Goal: Task Accomplishment & Management: Manage account settings

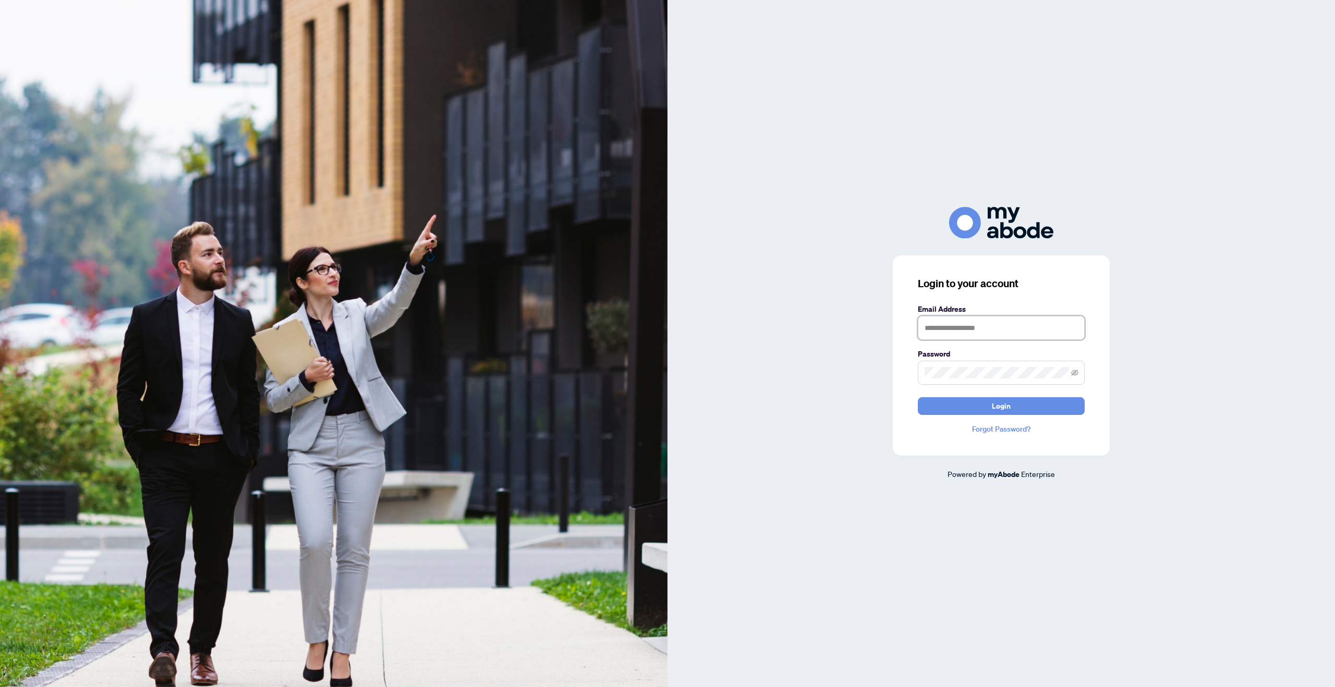
click at [972, 327] on input "text" at bounding box center [1001, 328] width 167 height 24
type input "**********"
click at [918, 397] on button "Login" at bounding box center [1001, 406] width 167 height 18
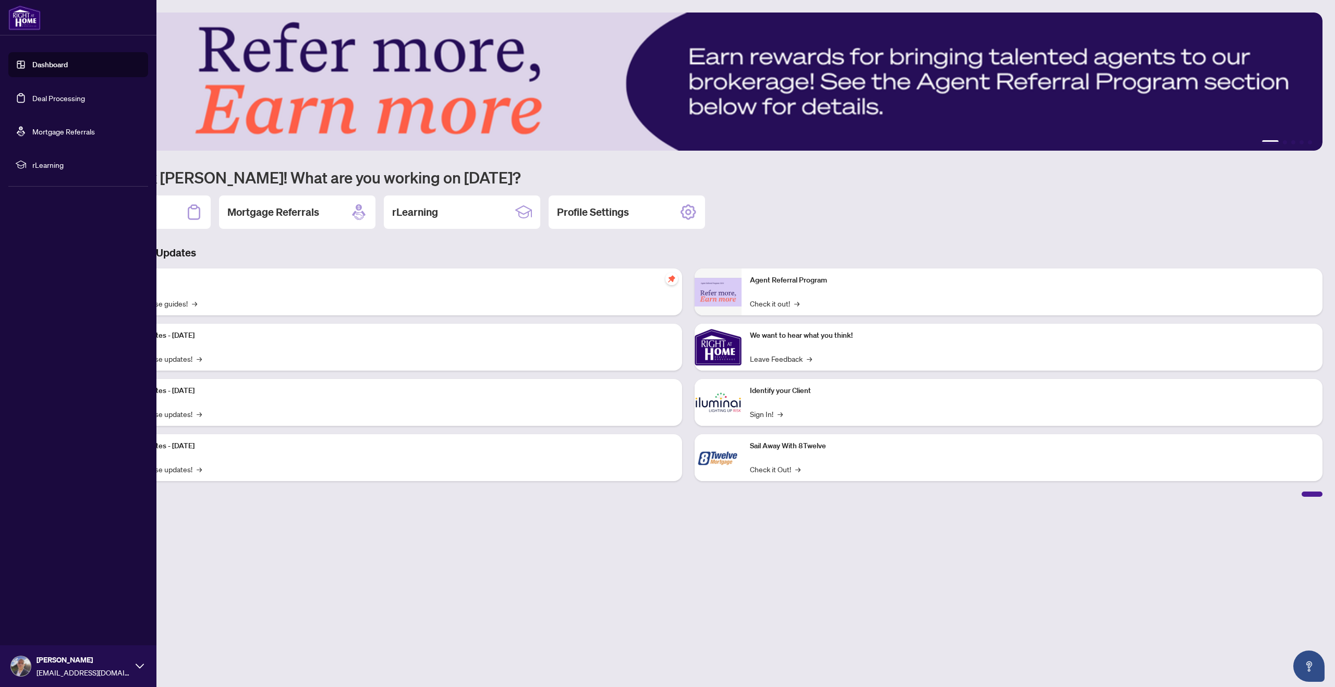
click at [54, 94] on link "Deal Processing" at bounding box center [58, 97] width 53 height 9
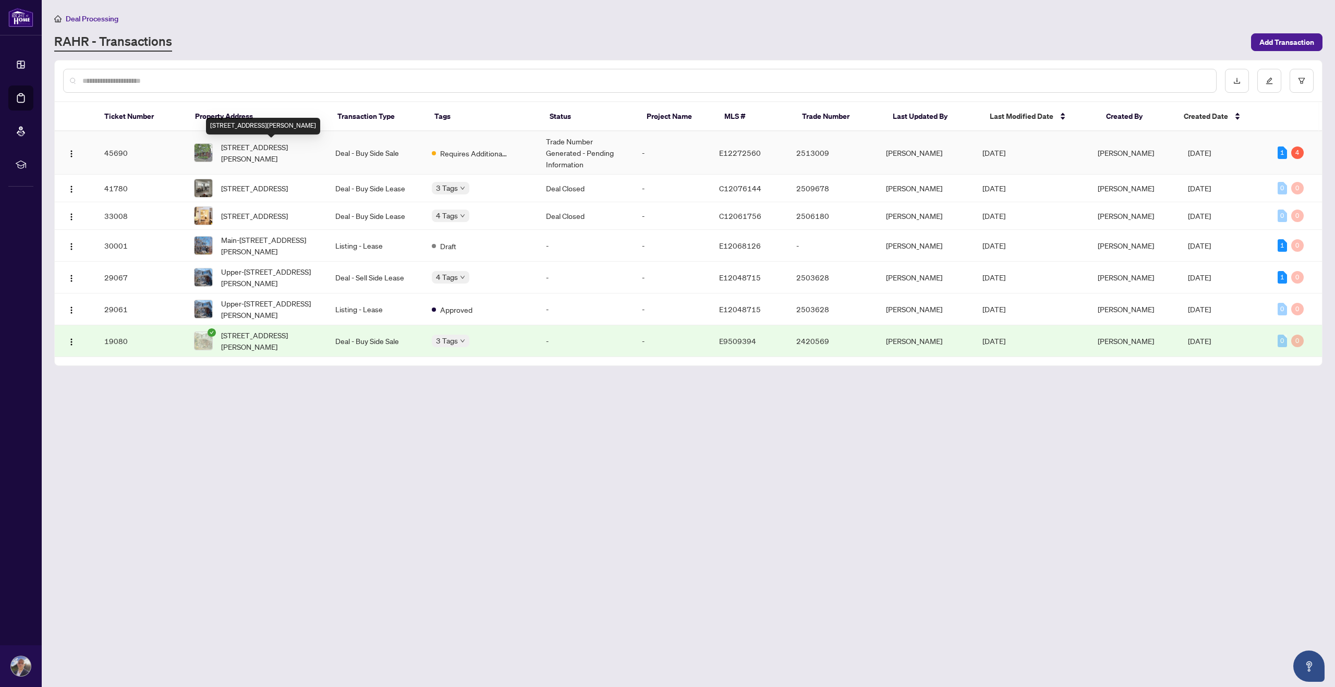
click at [259, 150] on span "756 Coxwell Ave, Toronto, Ontario M4C 3C4, Canada" at bounding box center [270, 152] width 98 height 23
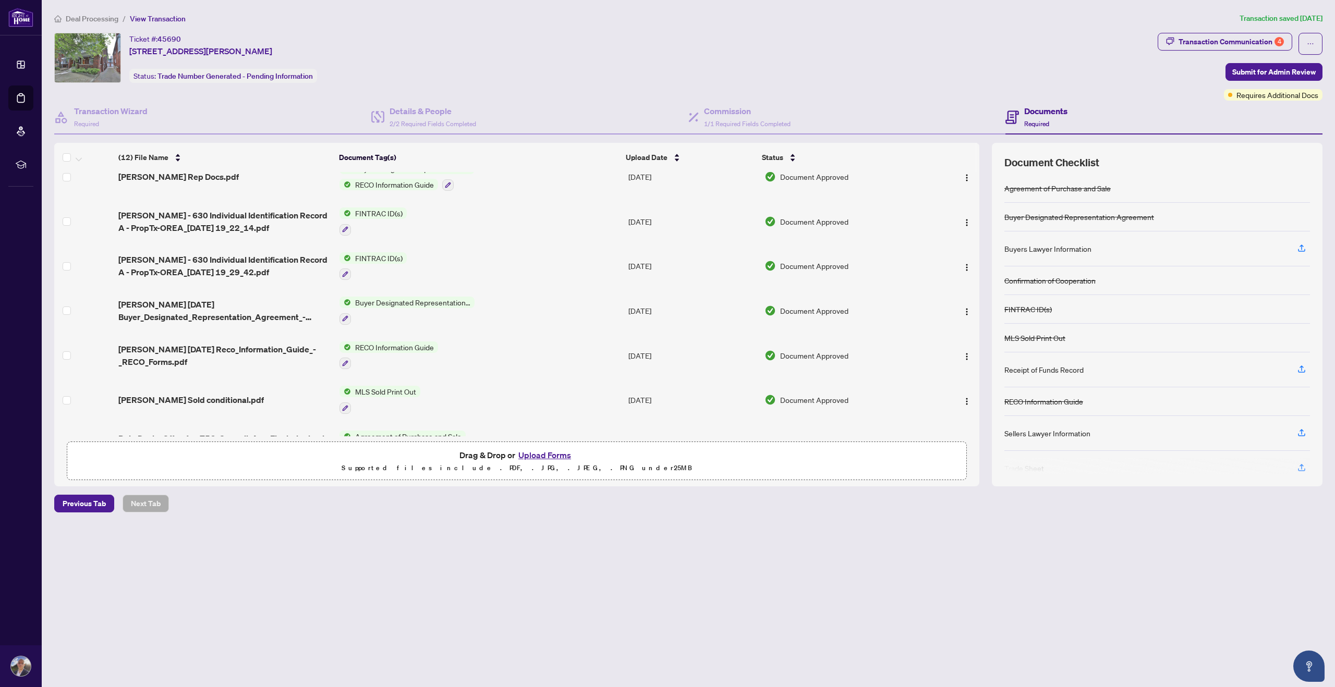
scroll to position [209, 0]
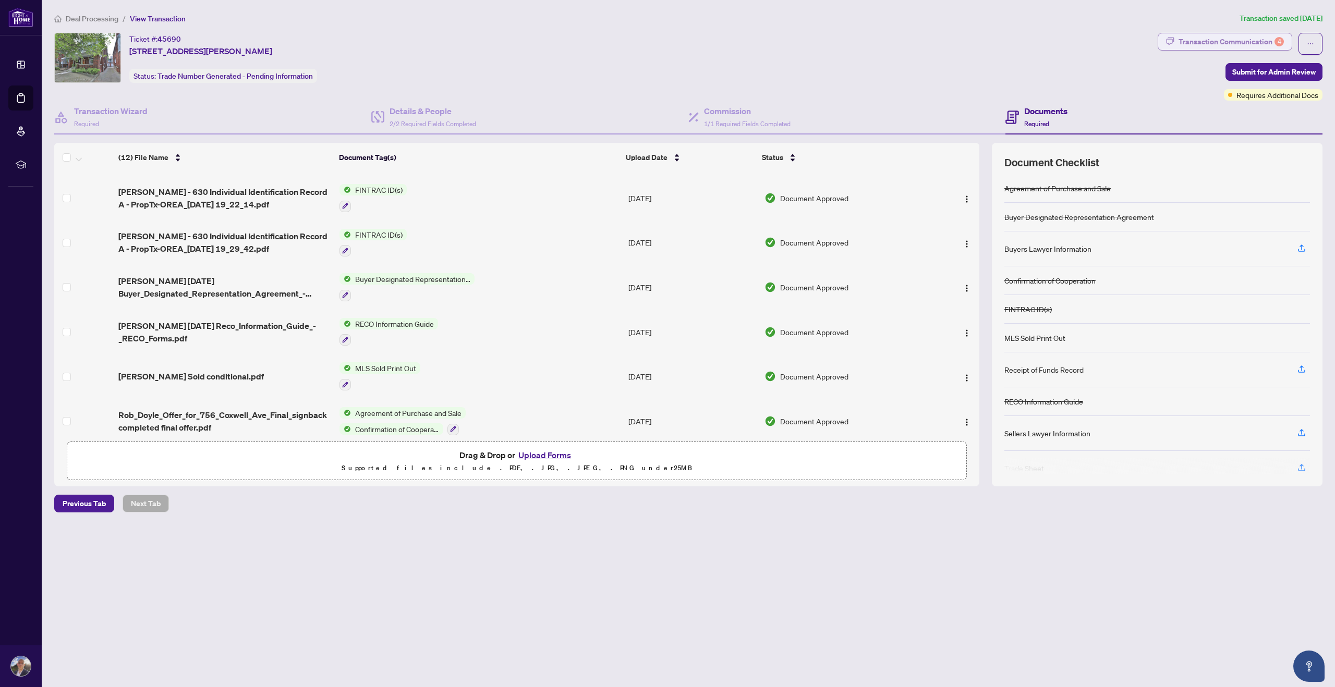
click at [1214, 40] on div "Transaction Communication 4" at bounding box center [1231, 41] width 105 height 17
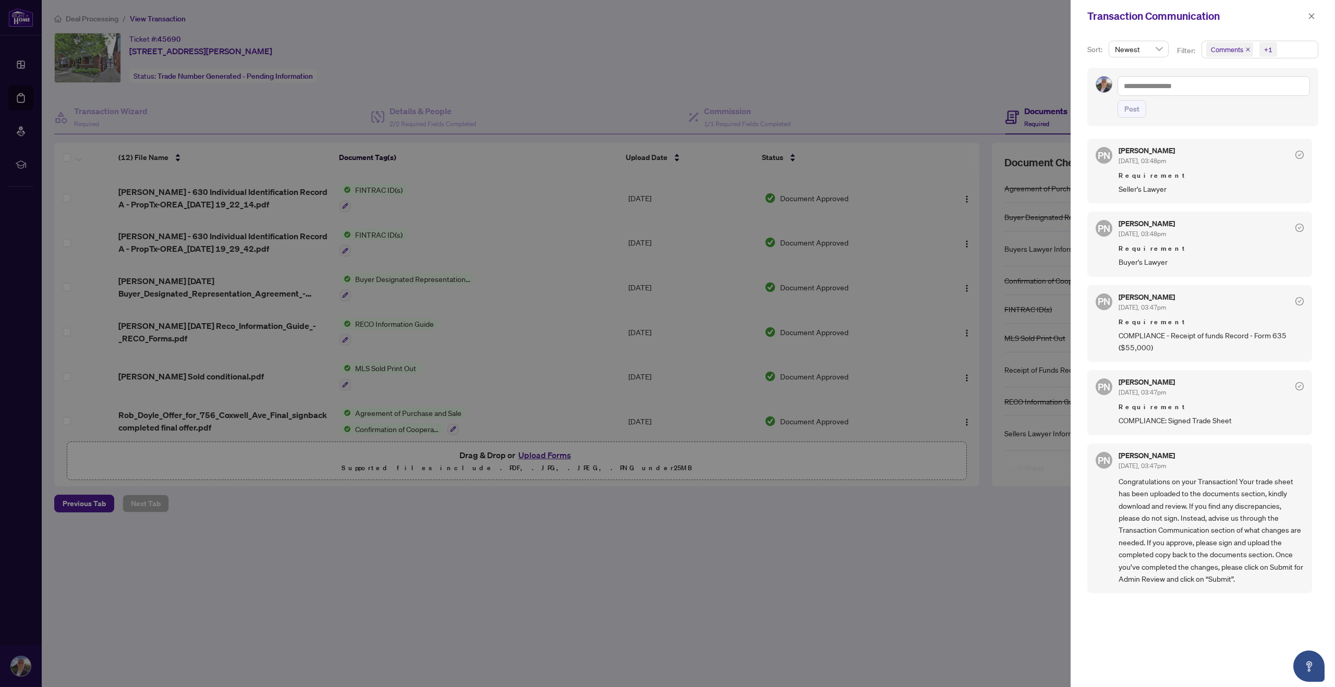
click at [552, 541] on div at bounding box center [667, 343] width 1335 height 687
click at [1312, 13] on icon "close" at bounding box center [1311, 16] width 7 height 7
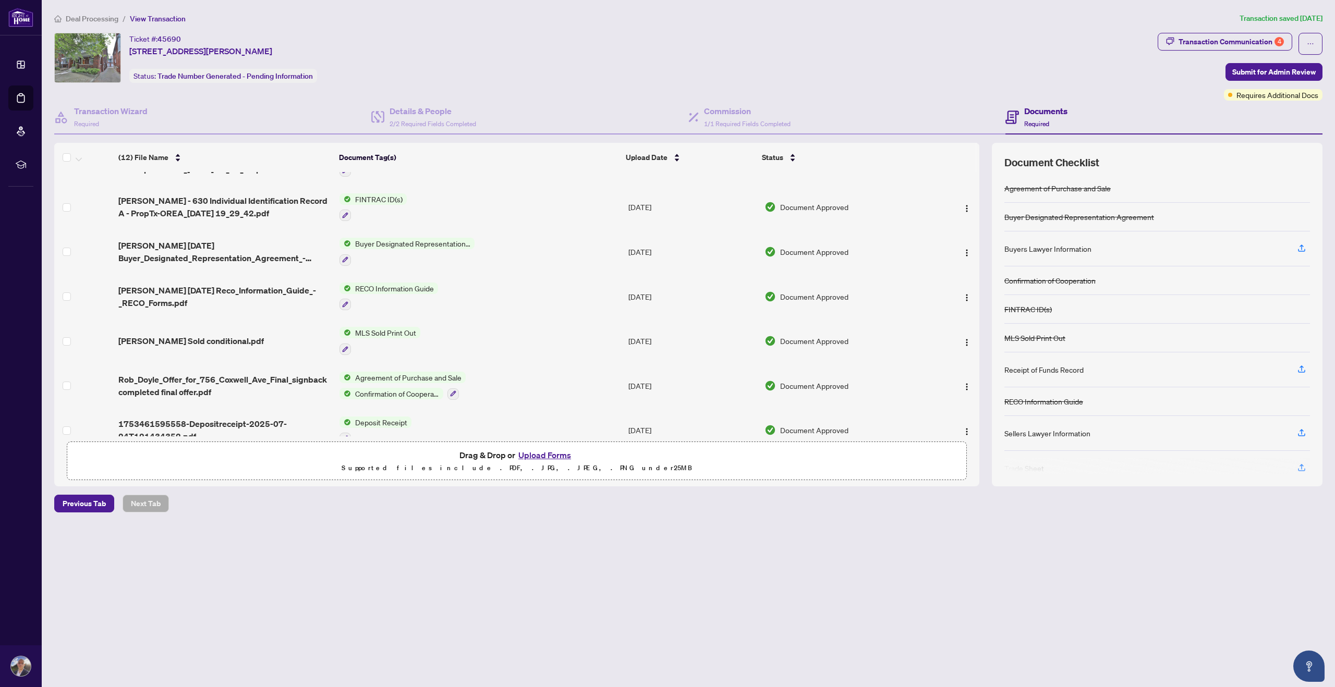
scroll to position [260, 0]
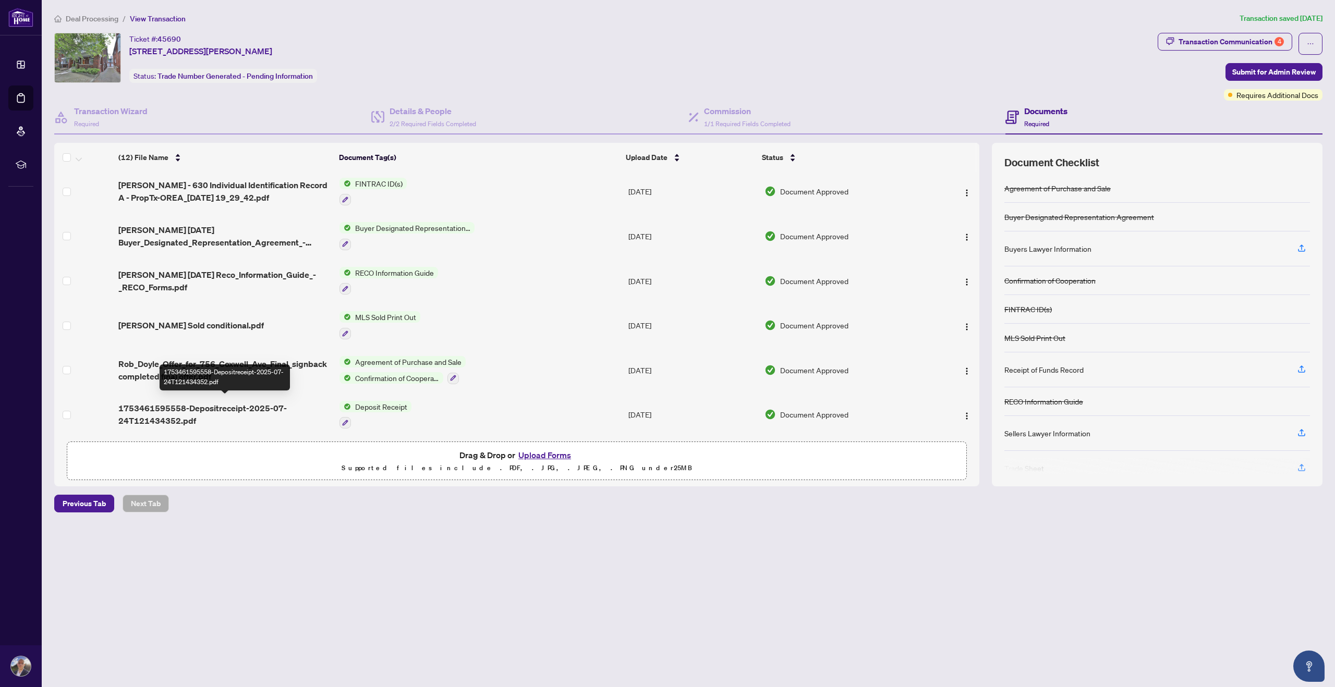
click at [219, 404] on span "1753461595558-Depositreceipt-2025-07-24T121434352.pdf" at bounding box center [224, 414] width 212 height 25
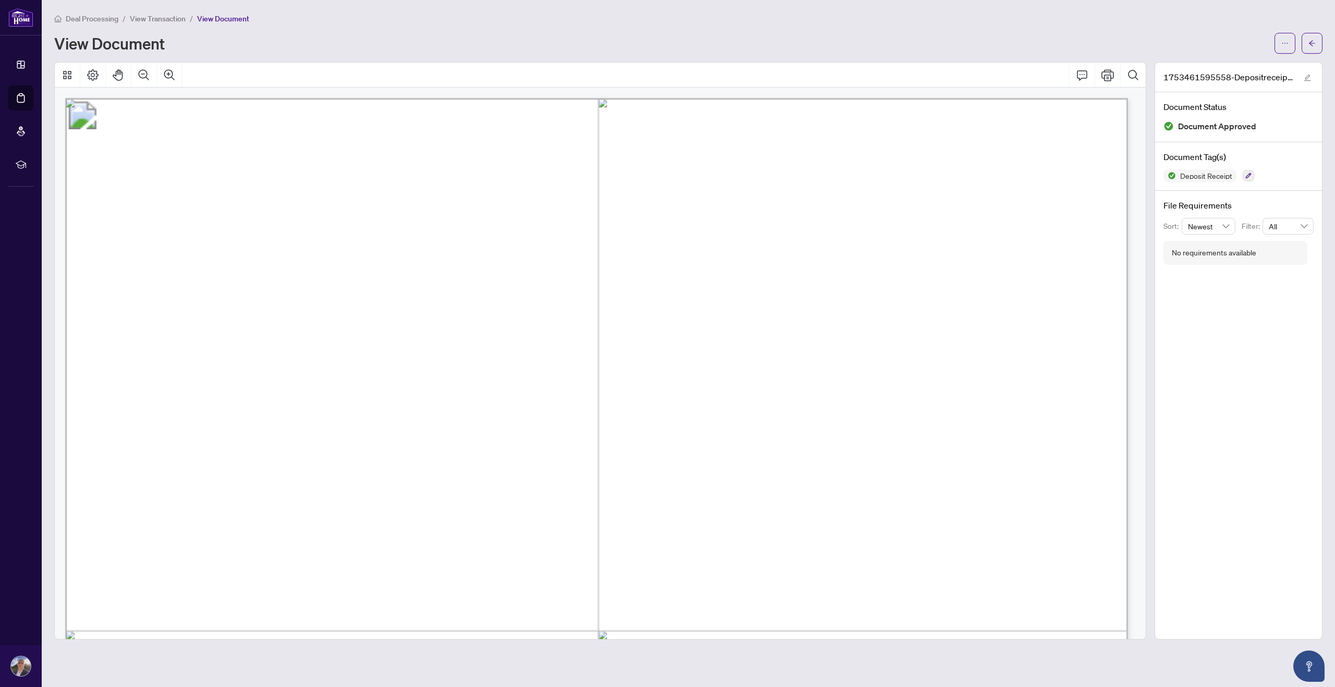
click at [171, 18] on span "View Transaction" at bounding box center [158, 18] width 56 height 9
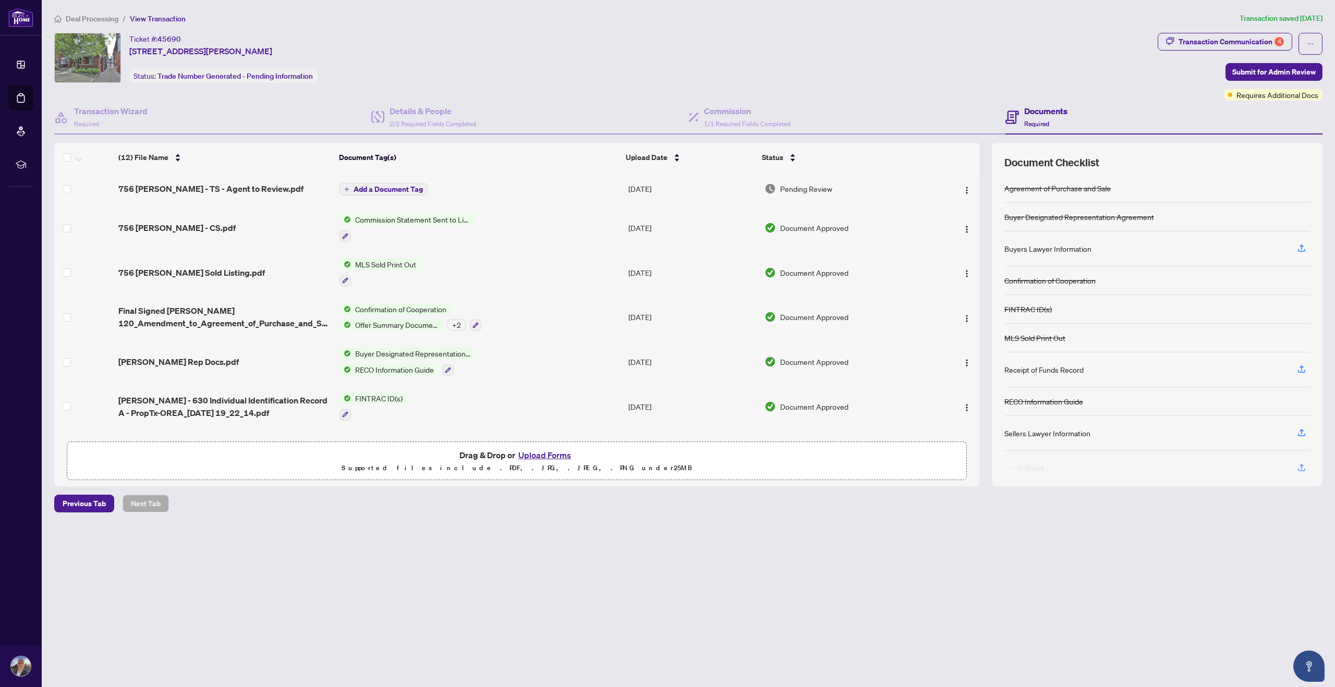
click at [90, 16] on span "Deal Processing" at bounding box center [92, 18] width 53 height 9
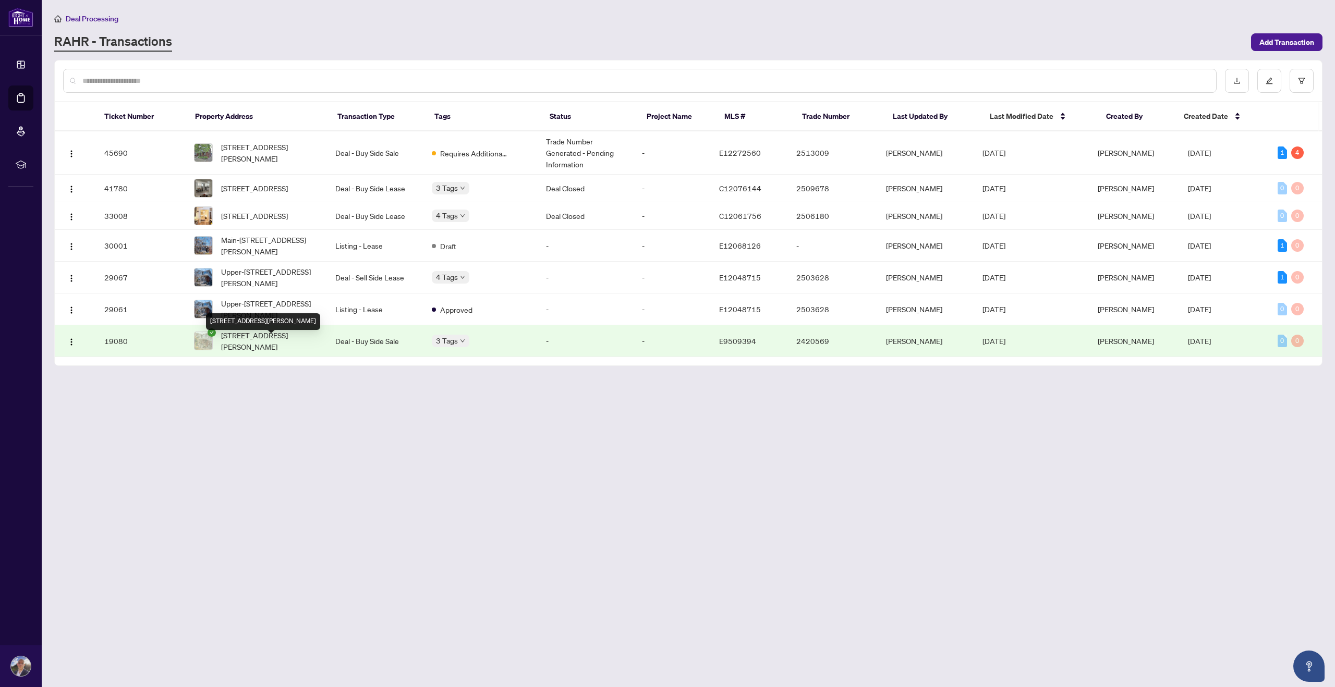
click at [271, 349] on span "952 Coxwell Ave Toronto Ontario M4C 3G3 Canada, Toronto, Ontario M4C 3G3, Canada" at bounding box center [270, 341] width 98 height 23
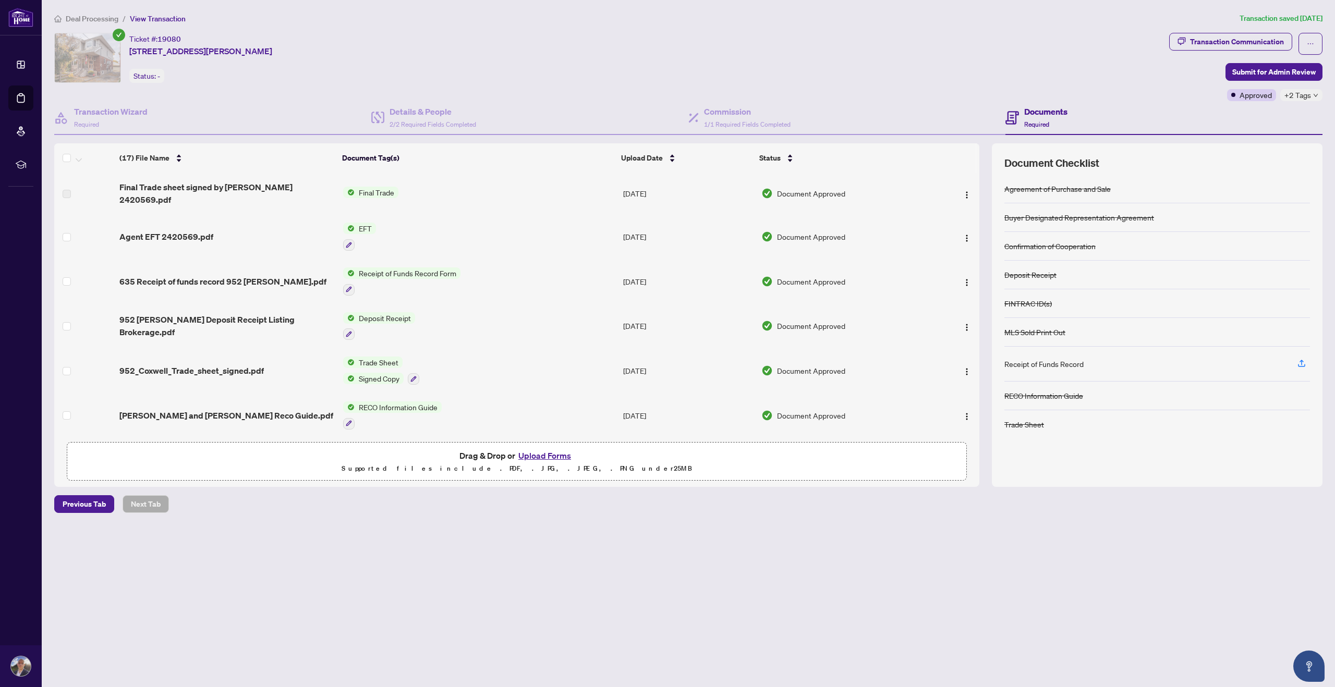
click at [95, 18] on span "Deal Processing" at bounding box center [92, 18] width 53 height 9
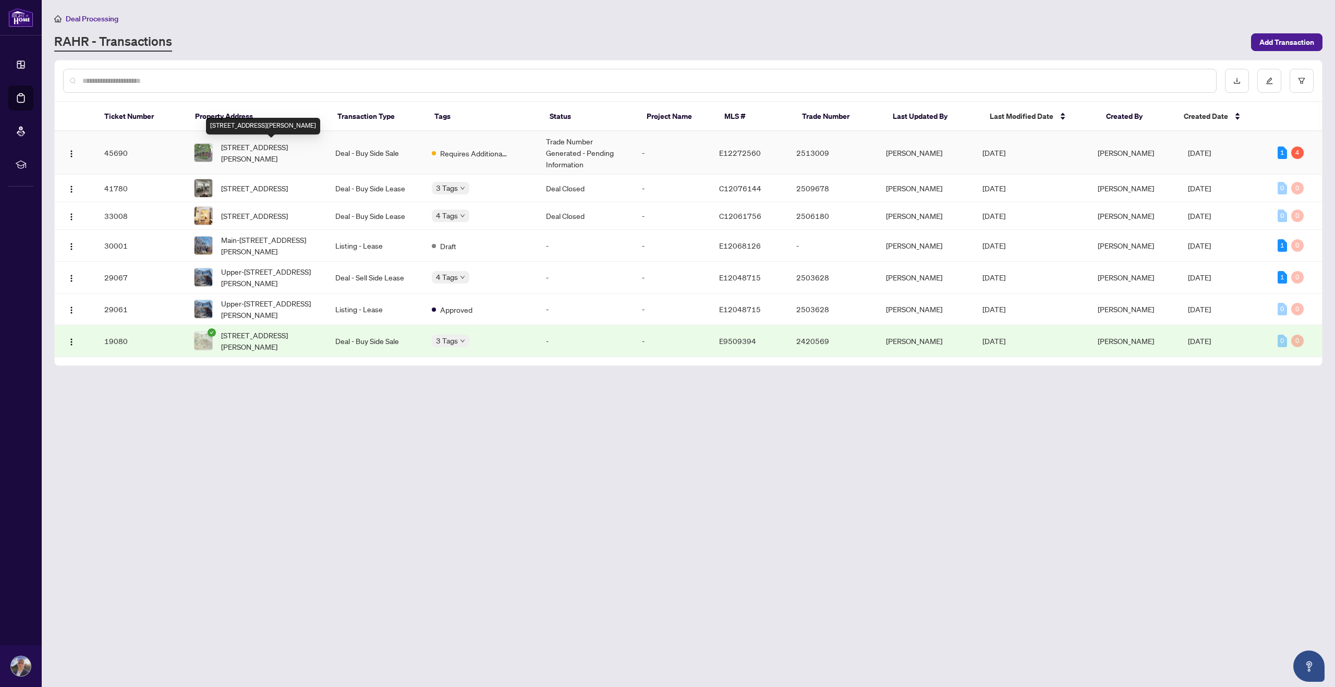
click at [253, 155] on span "756 Coxwell Ave, Toronto, Ontario M4C 3C4, Canada" at bounding box center [270, 152] width 98 height 23
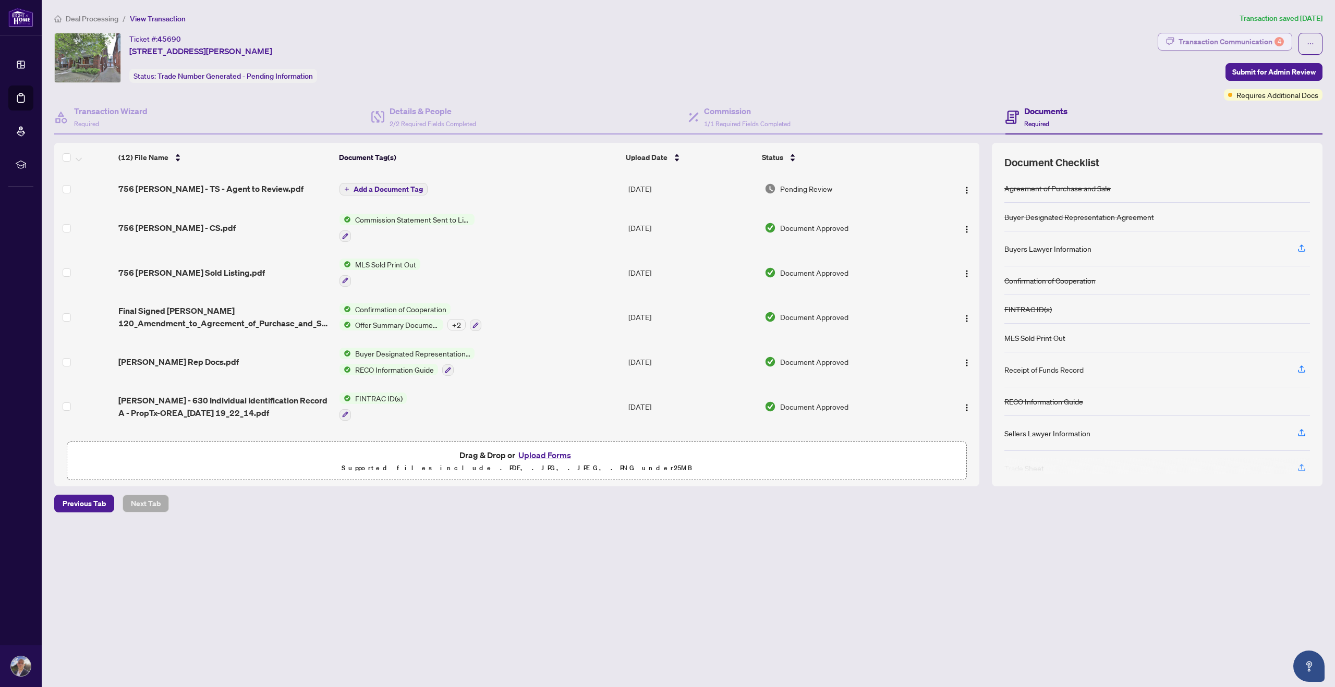
click at [1202, 47] on div "Transaction Communication 4" at bounding box center [1231, 41] width 105 height 17
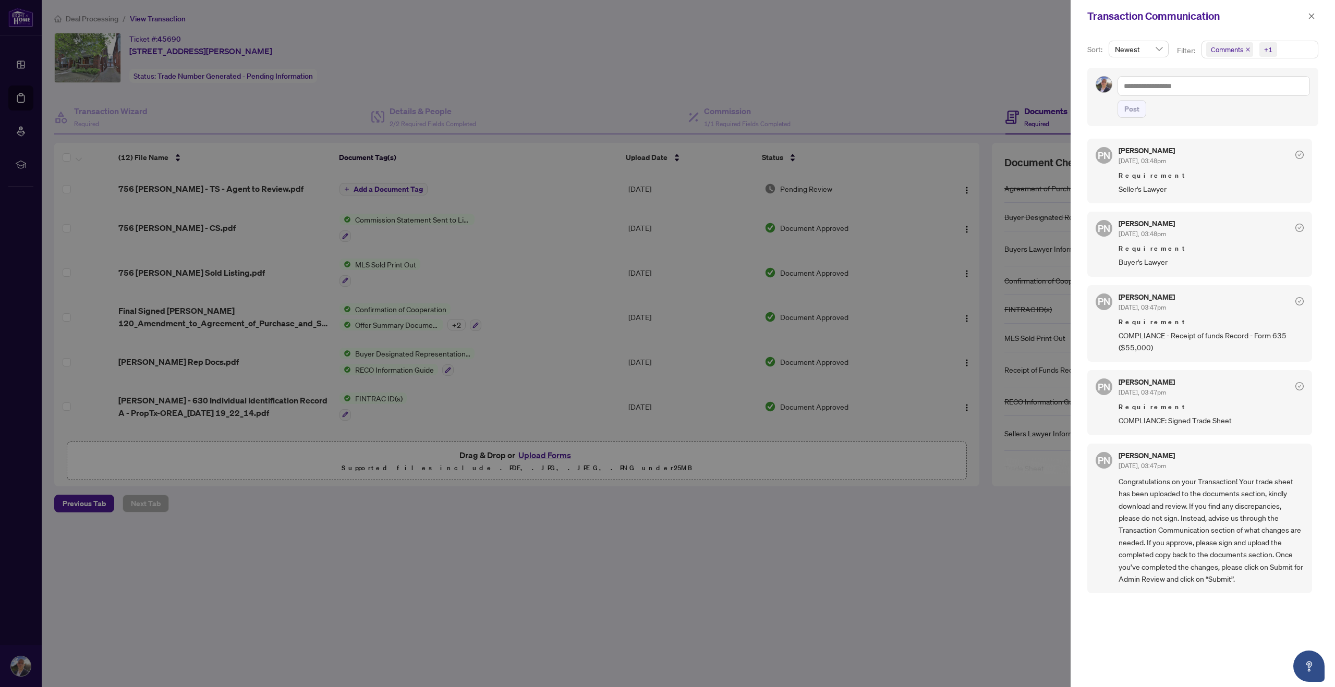
click at [985, 577] on div at bounding box center [667, 343] width 1335 height 687
click at [1312, 17] on icon "close" at bounding box center [1311, 16] width 7 height 7
